Goal: Check status

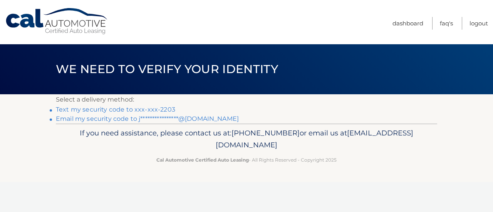
click at [97, 107] on link "Text my security code to xxx-xxx-2203" at bounding box center [115, 109] width 119 height 7
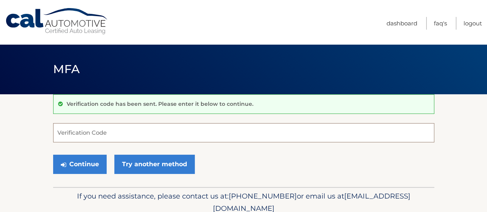
click at [102, 129] on input "Verification Code" at bounding box center [243, 132] width 381 height 19
type input "1"
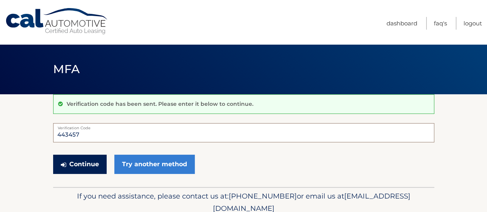
type input "443457"
click at [73, 165] on button "Continue" at bounding box center [79, 164] width 53 height 19
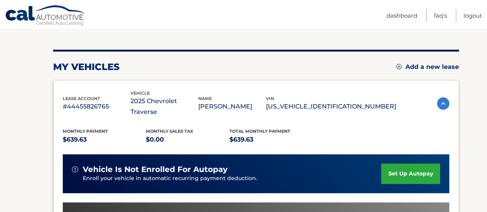
scroll to position [61, 0]
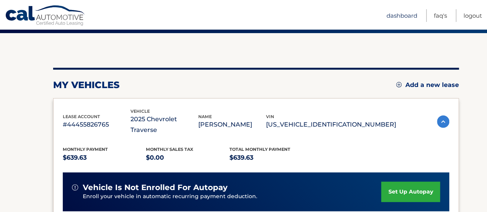
click at [412, 17] on link "Dashboard" at bounding box center [401, 15] width 31 height 13
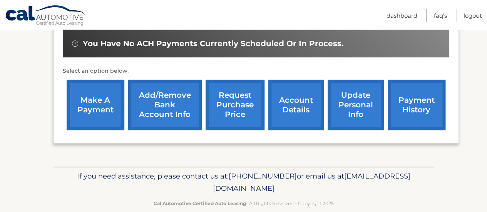
scroll to position [254, 0]
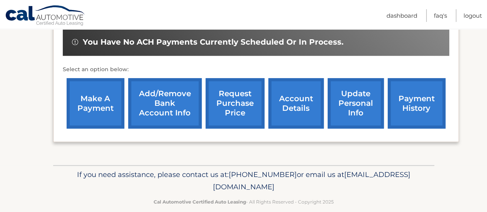
click at [422, 87] on link "payment history" at bounding box center [417, 103] width 58 height 50
